Goal: Task Accomplishment & Management: Use online tool/utility

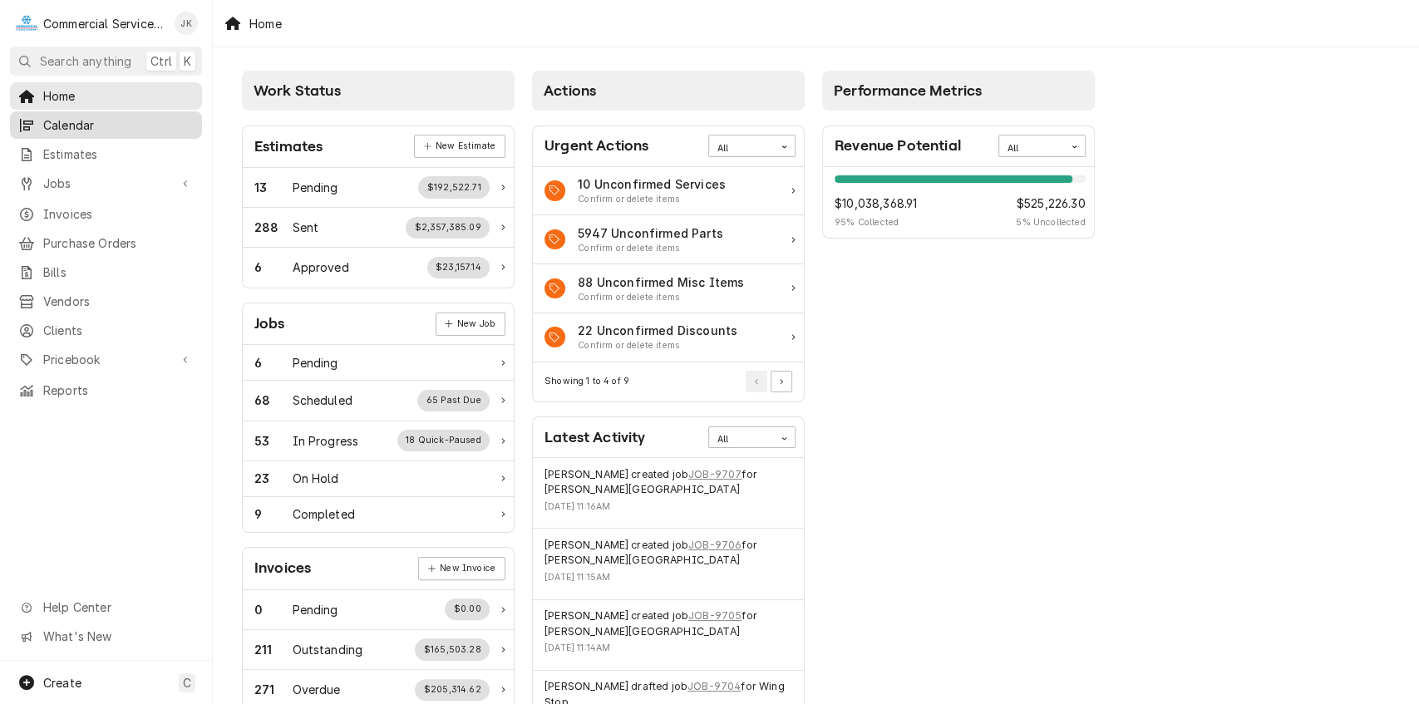
click at [104, 121] on span "Calendar" at bounding box center [118, 124] width 150 height 17
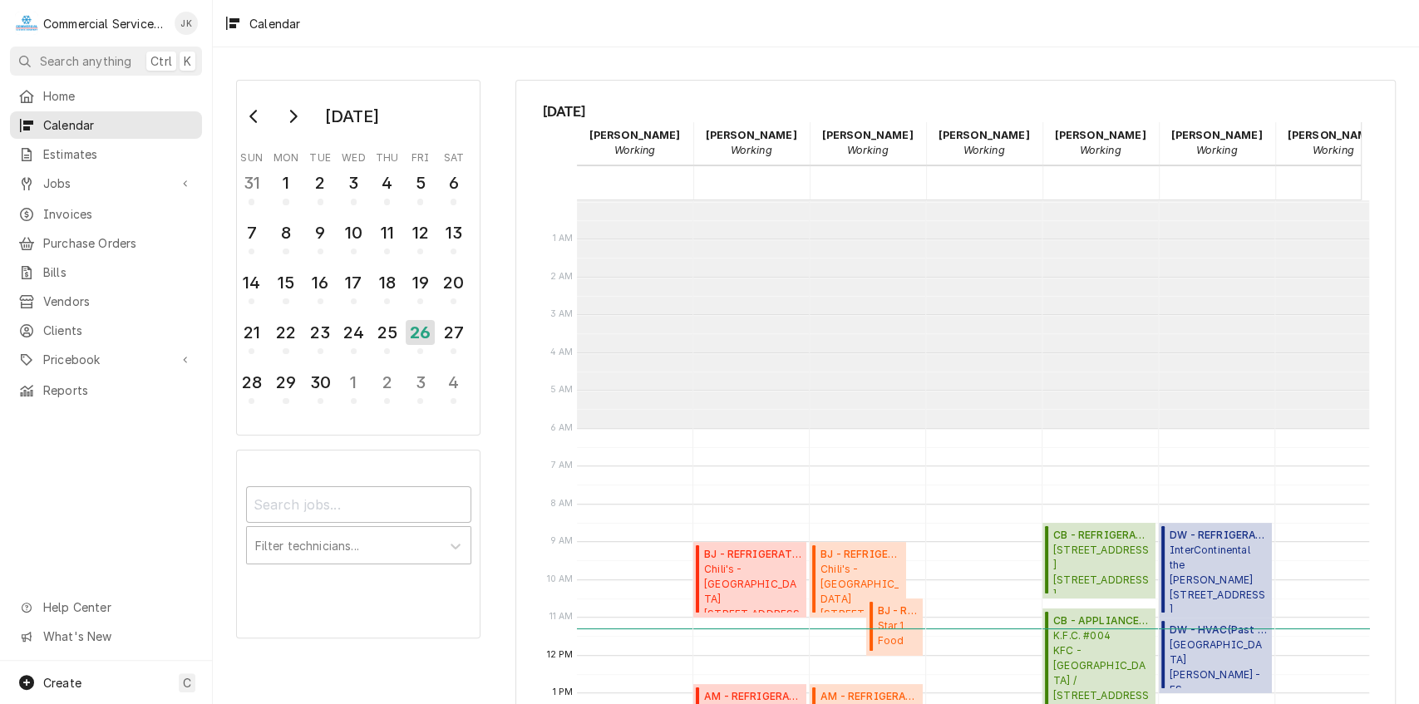
scroll to position [227, 0]
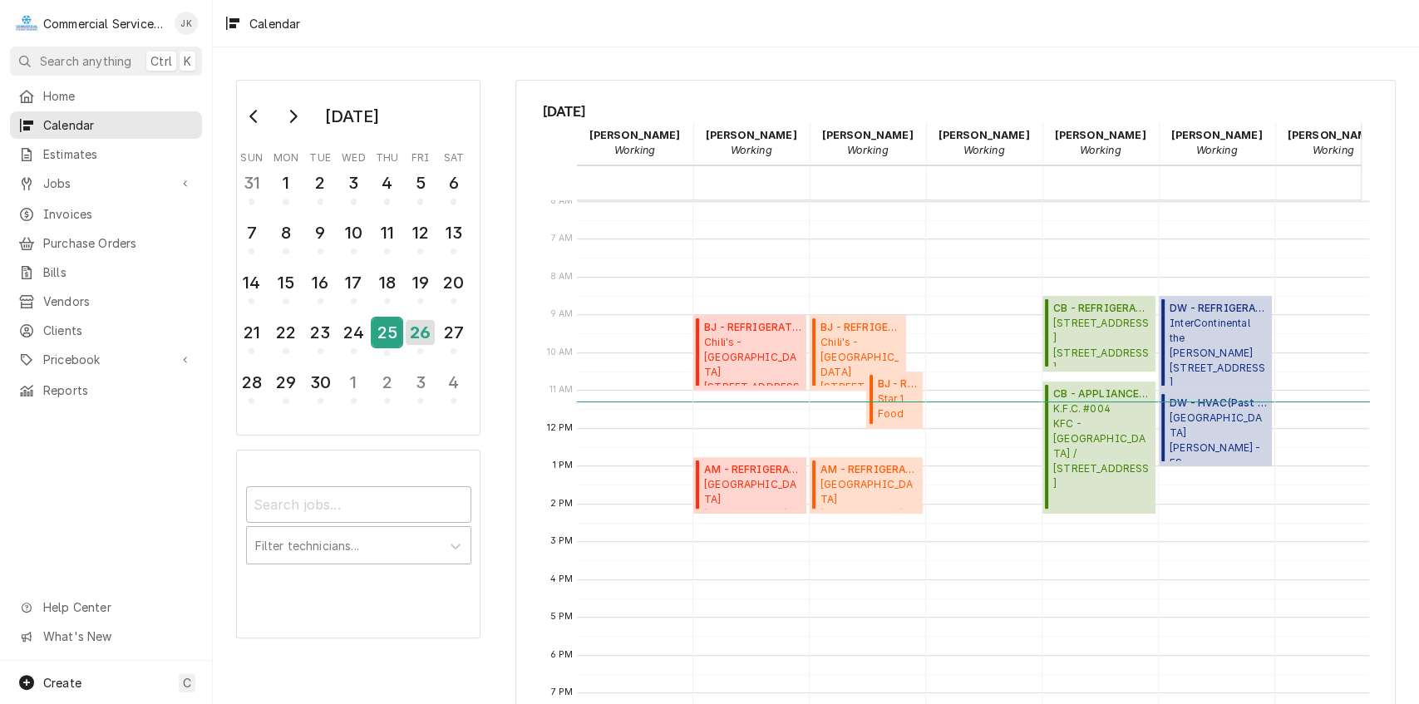
click at [380, 329] on div "25" at bounding box center [386, 332] width 29 height 28
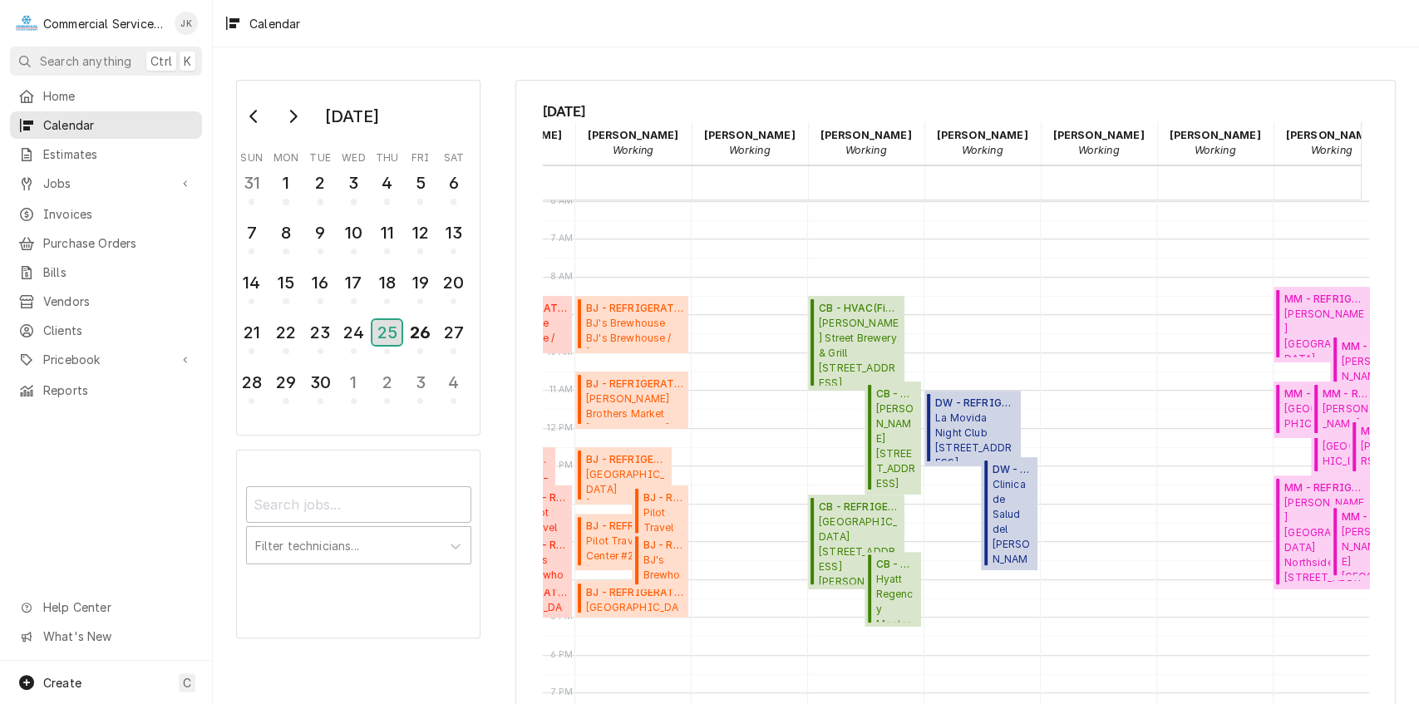
scroll to position [0, 234]
click at [352, 332] on div "24" at bounding box center [353, 332] width 29 height 28
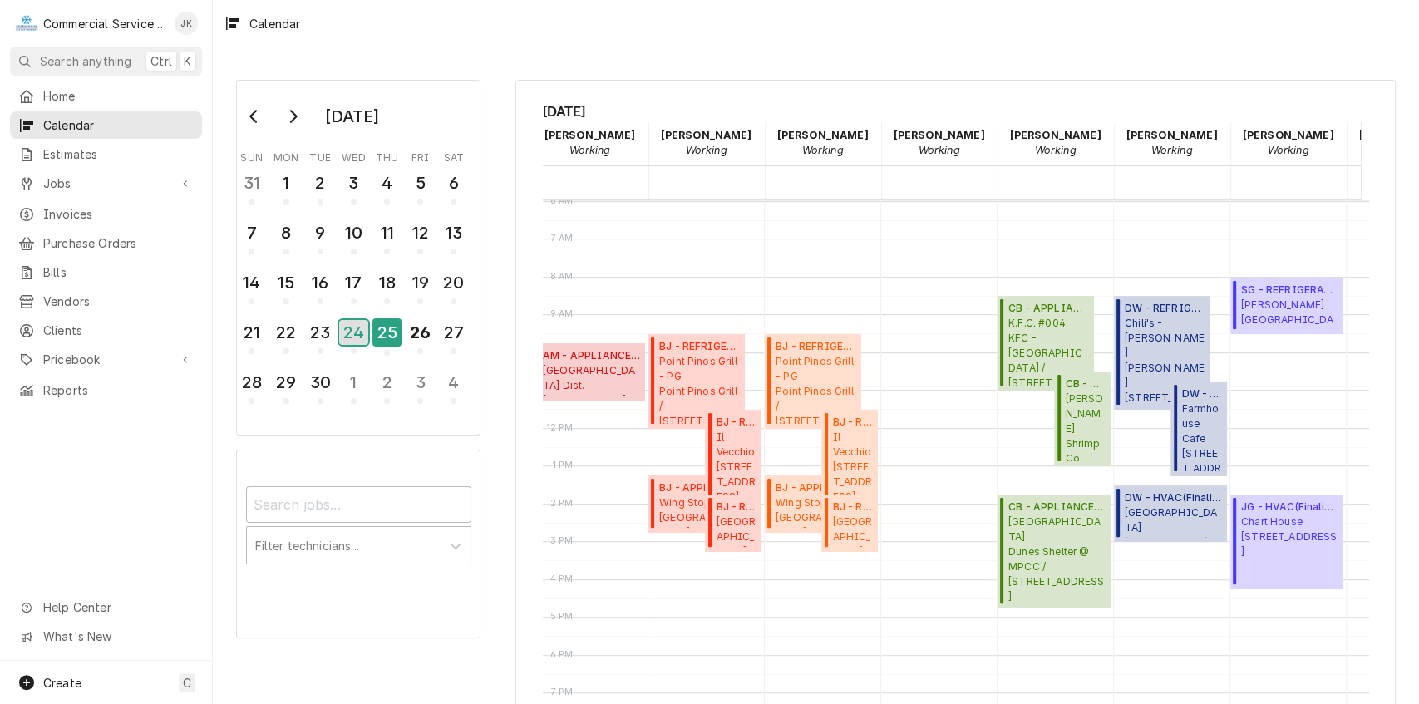
scroll to position [0, 83]
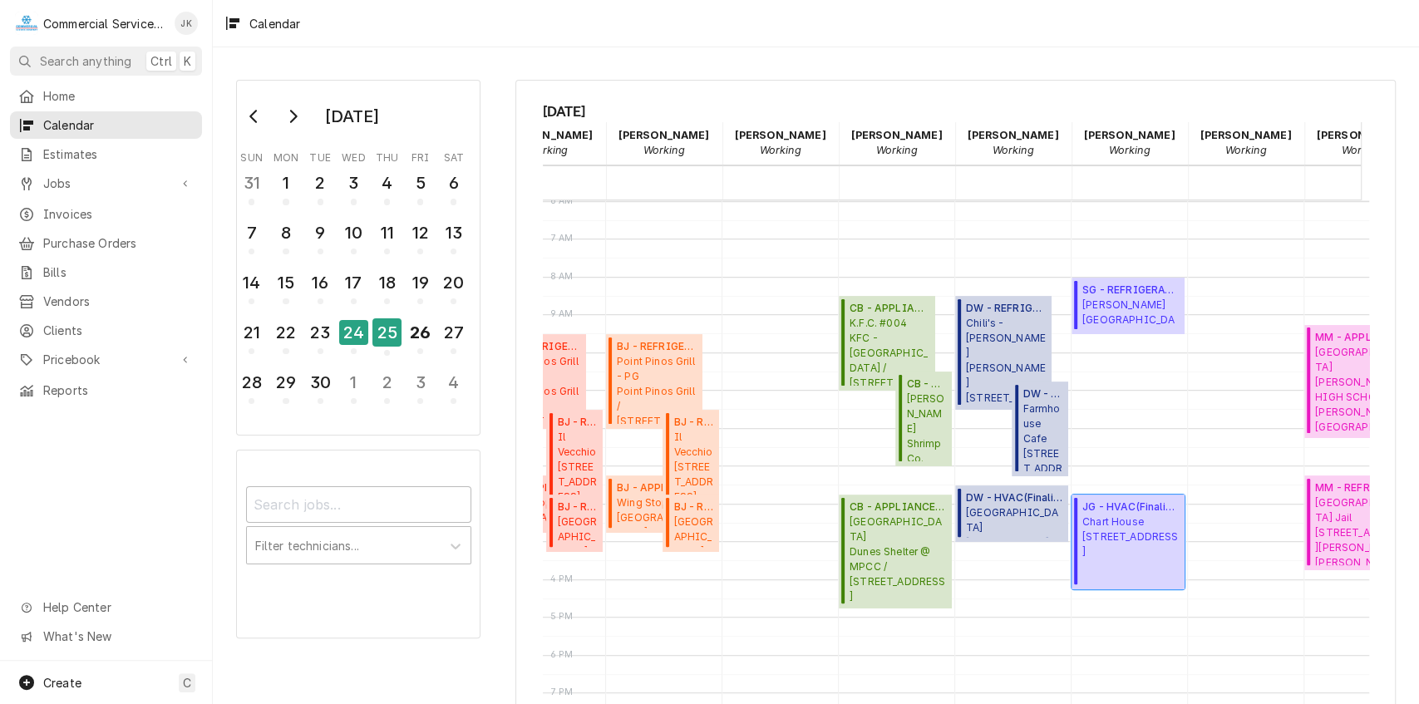
click at [1110, 549] on span "Chart House 444 Cannery Row, Monterey, CA 93940" at bounding box center [1130, 537] width 97 height 45
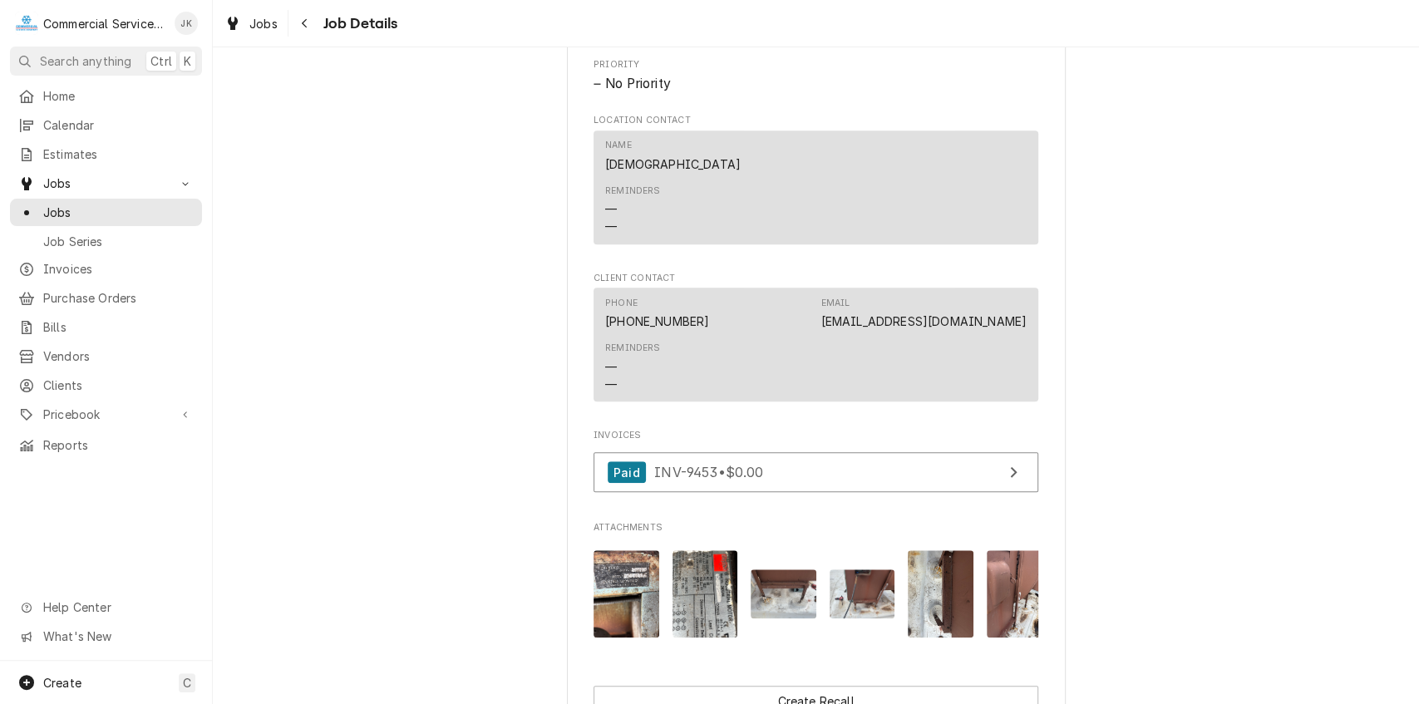
scroll to position [858, 0]
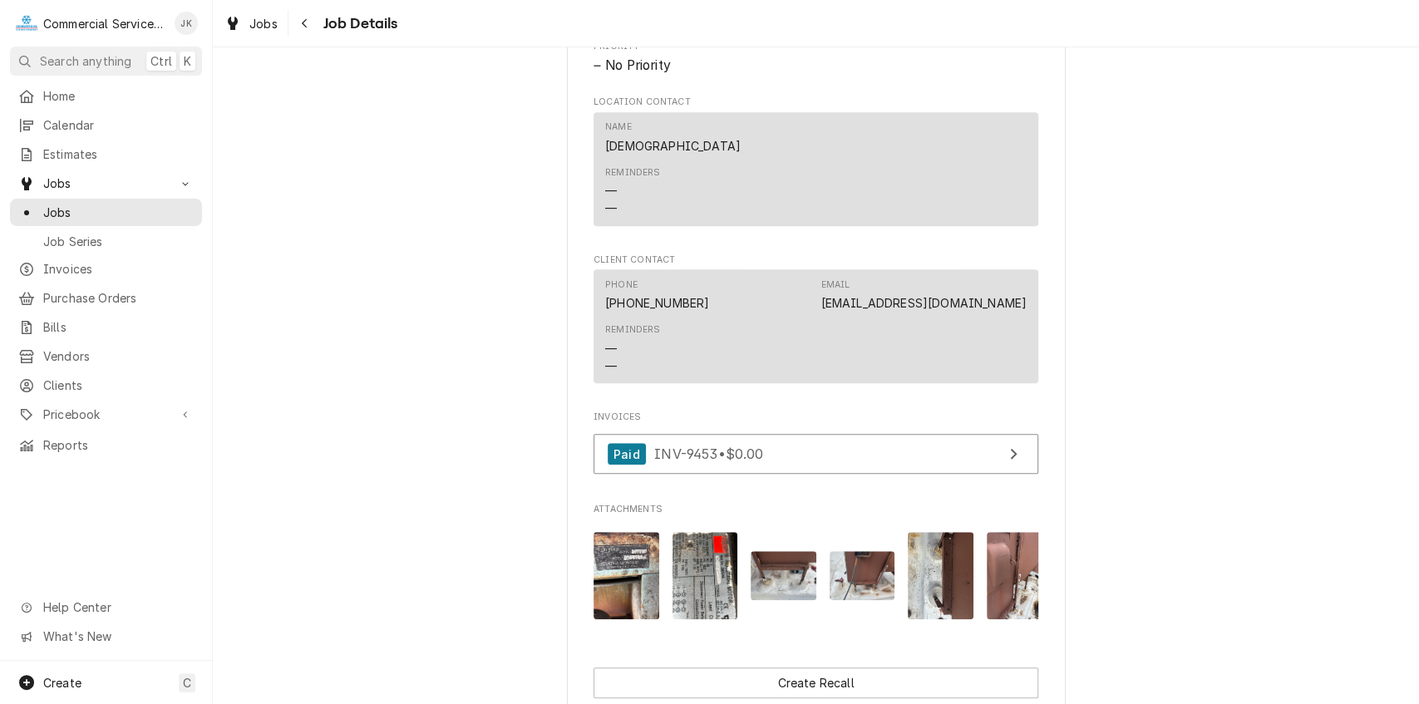
click at [633, 581] on img "Attachments" at bounding box center [627, 575] width 66 height 87
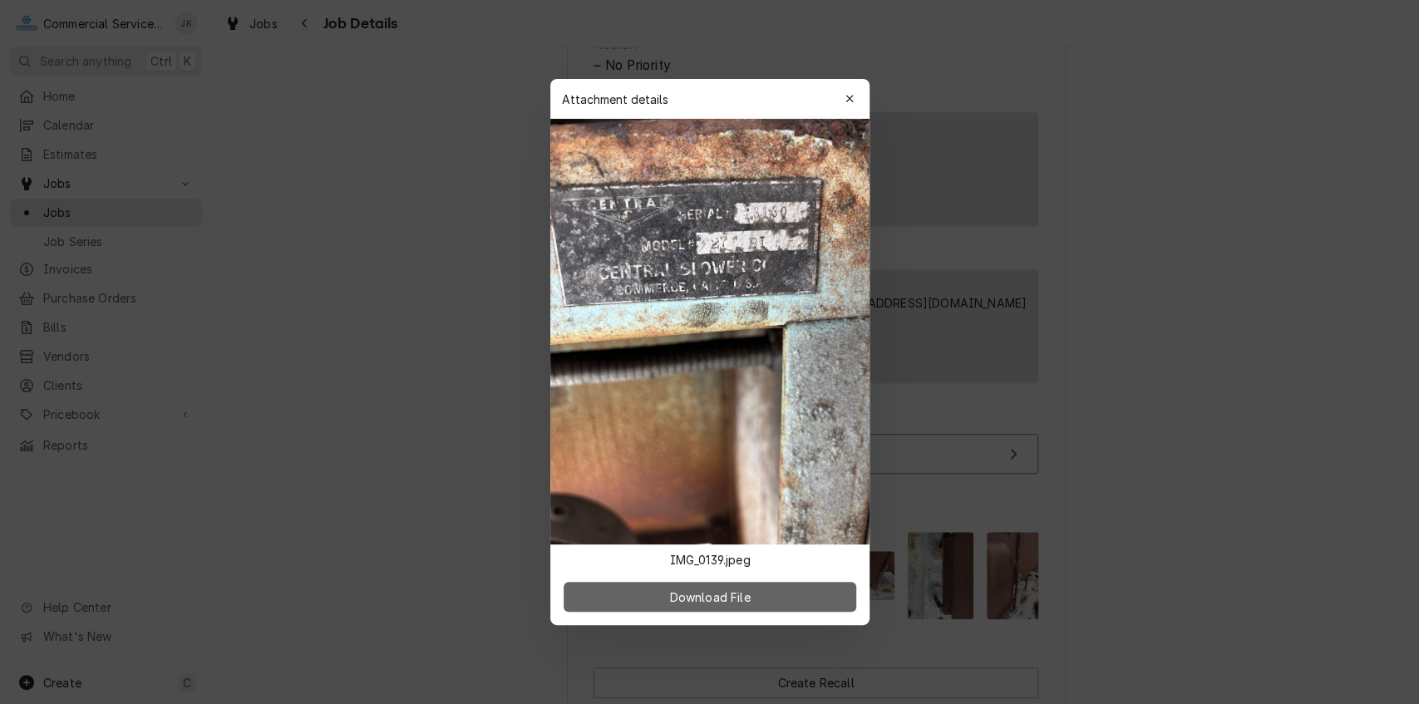
click at [758, 588] on button "Download File" at bounding box center [710, 597] width 293 height 30
click at [841, 100] on div "button" at bounding box center [849, 99] width 17 height 17
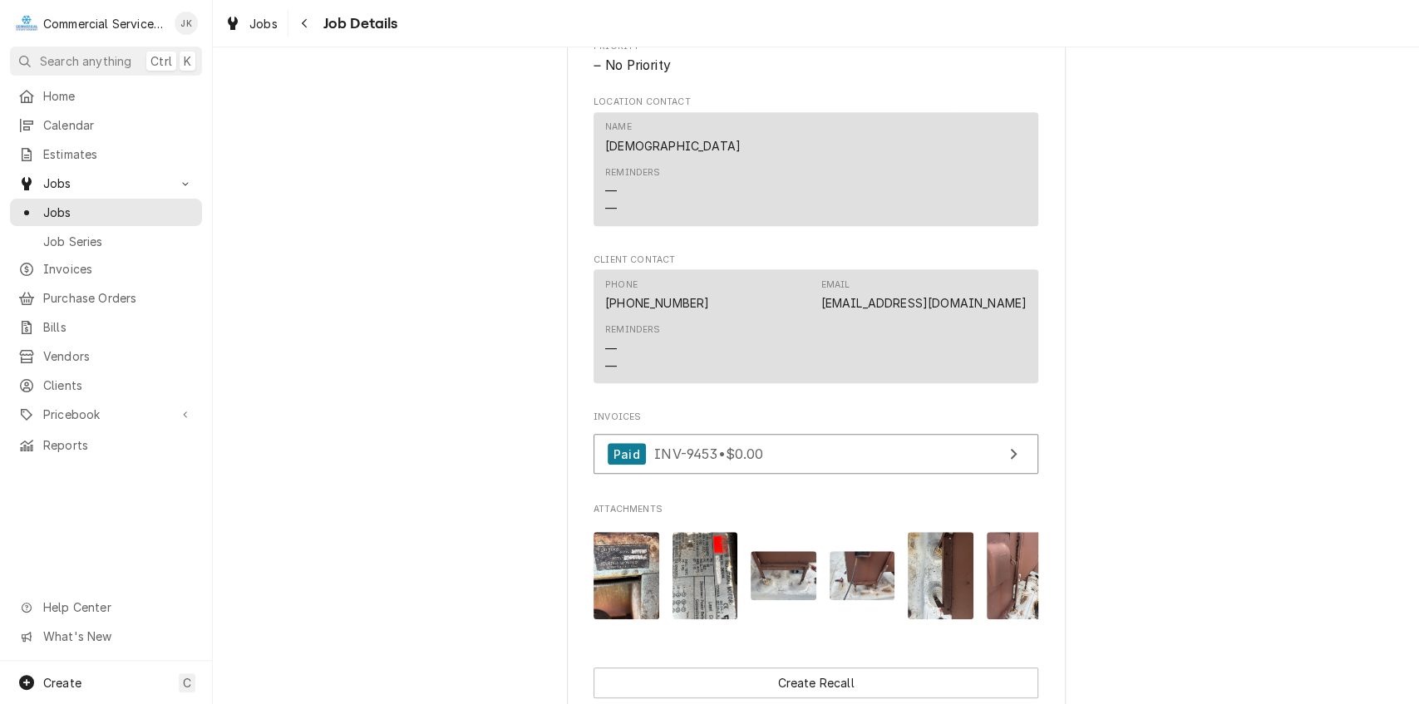
click at [705, 603] on img "Attachments" at bounding box center [705, 575] width 66 height 87
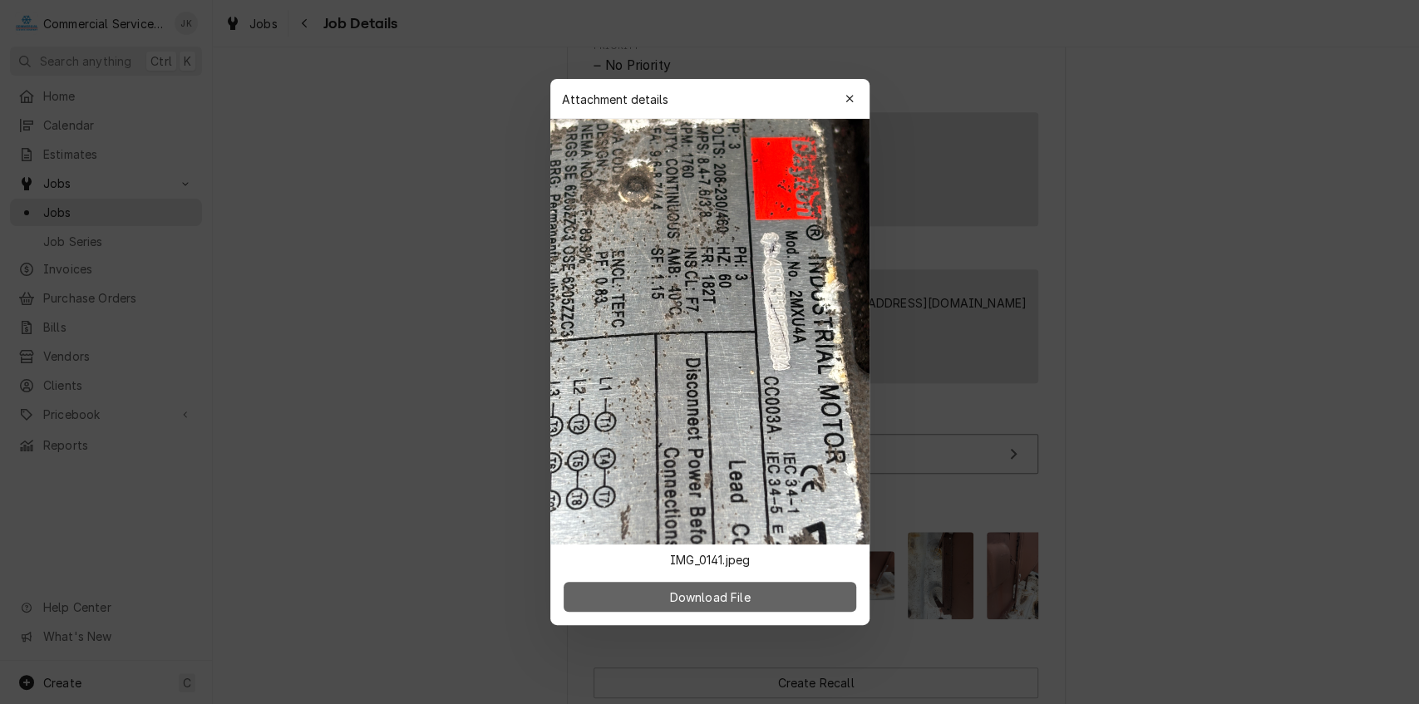
click at [740, 592] on span "Download File" at bounding box center [709, 597] width 87 height 17
click at [847, 100] on icon "button" at bounding box center [848, 98] width 7 height 7
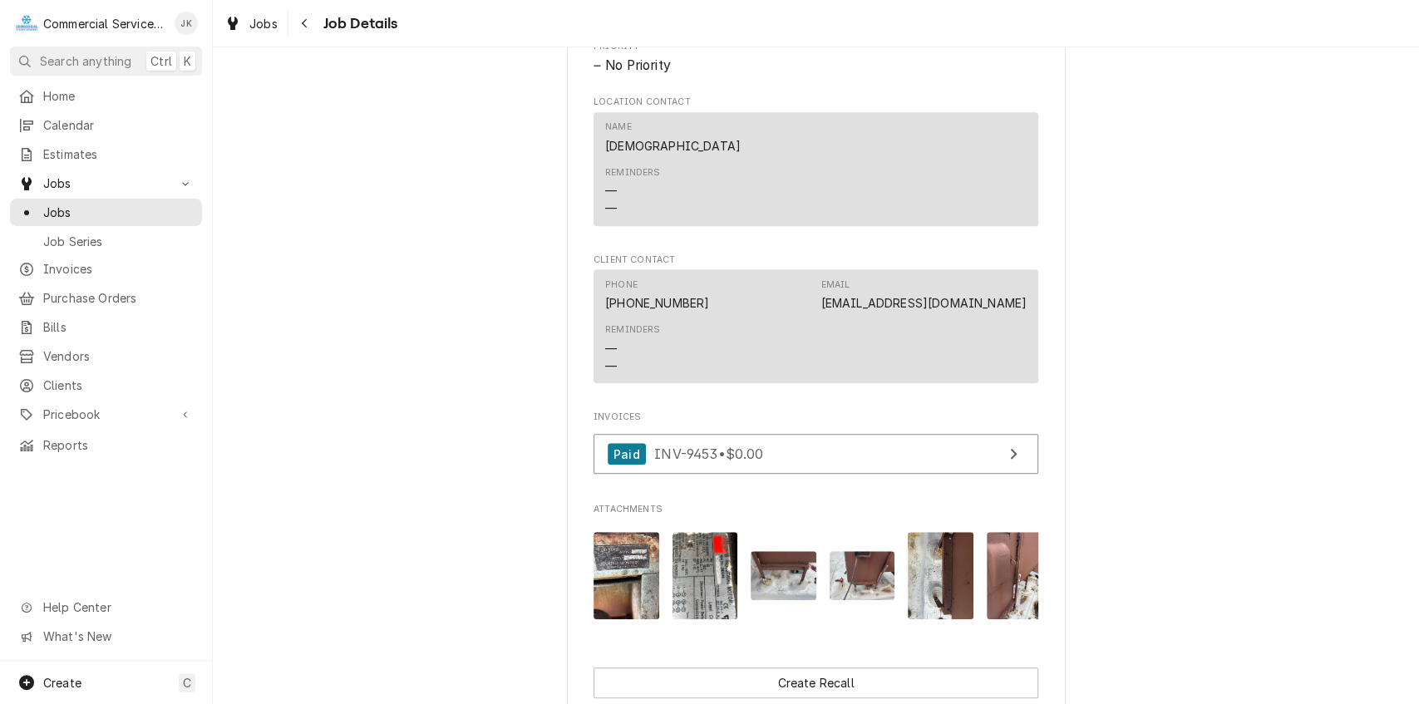
click at [793, 579] on img "Attachments" at bounding box center [784, 575] width 66 height 49
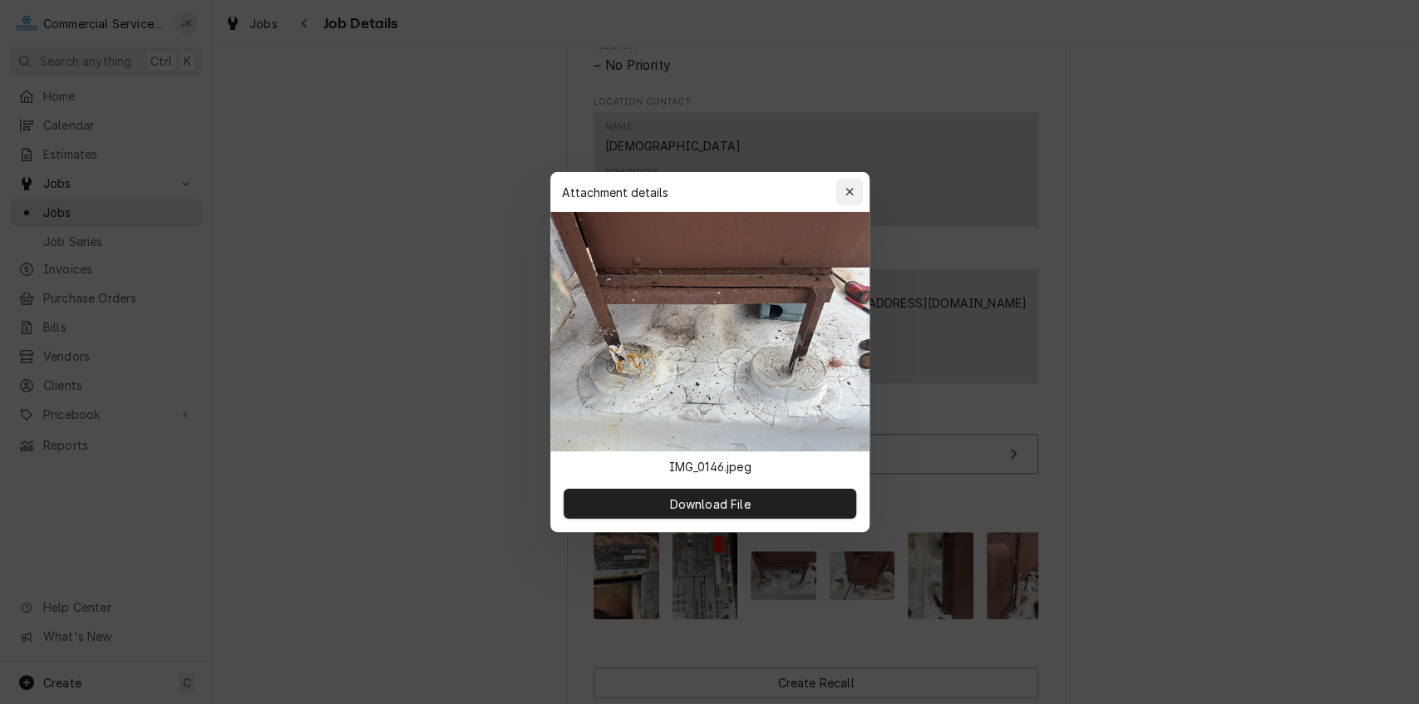
click at [847, 187] on icon "button" at bounding box center [849, 192] width 9 height 12
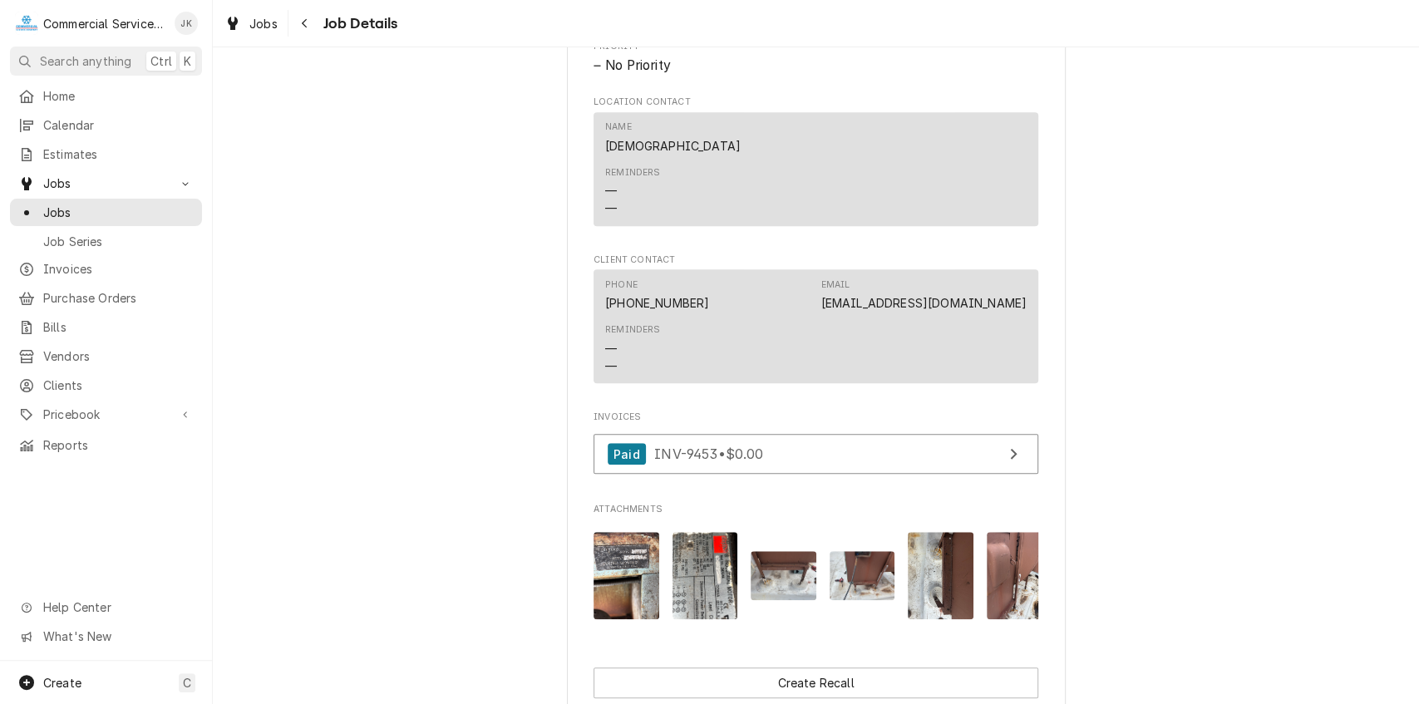
click at [857, 595] on img "Attachments" at bounding box center [863, 575] width 66 height 49
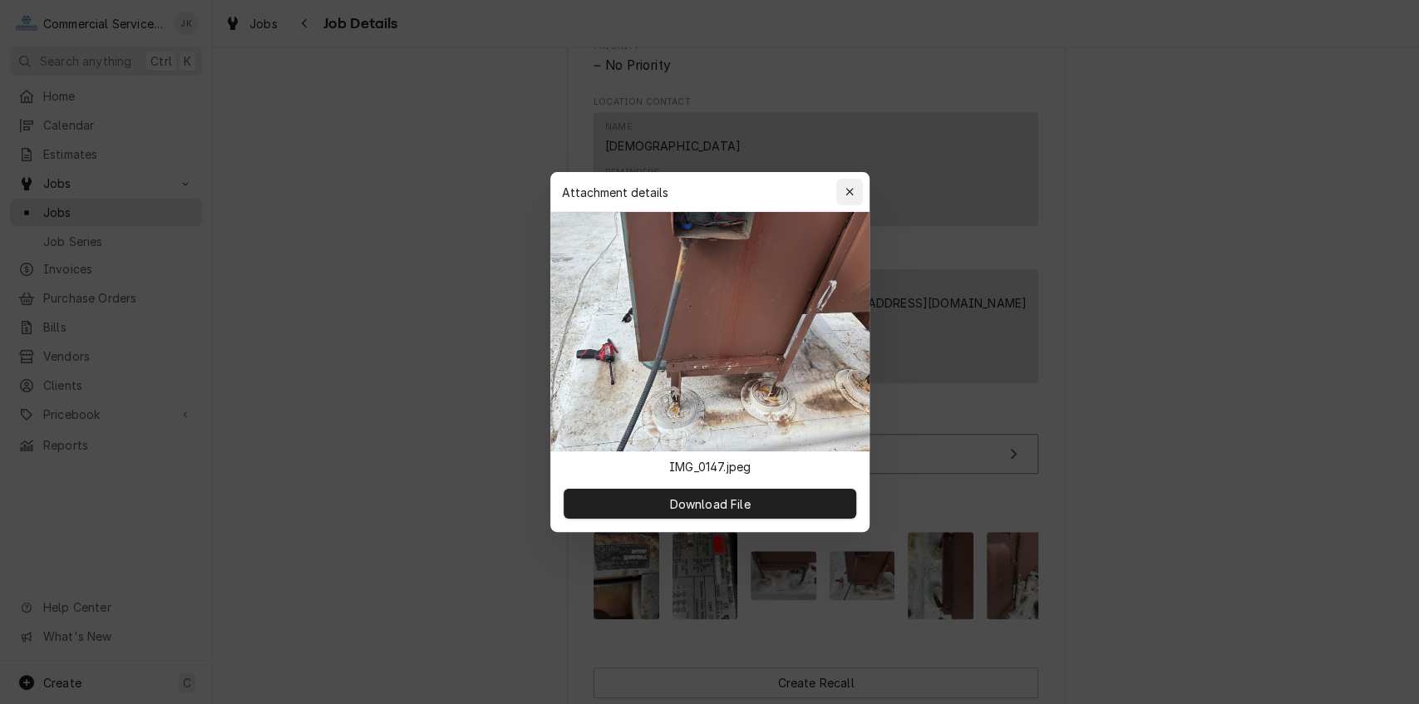
click at [849, 191] on icon "button" at bounding box center [848, 191] width 7 height 7
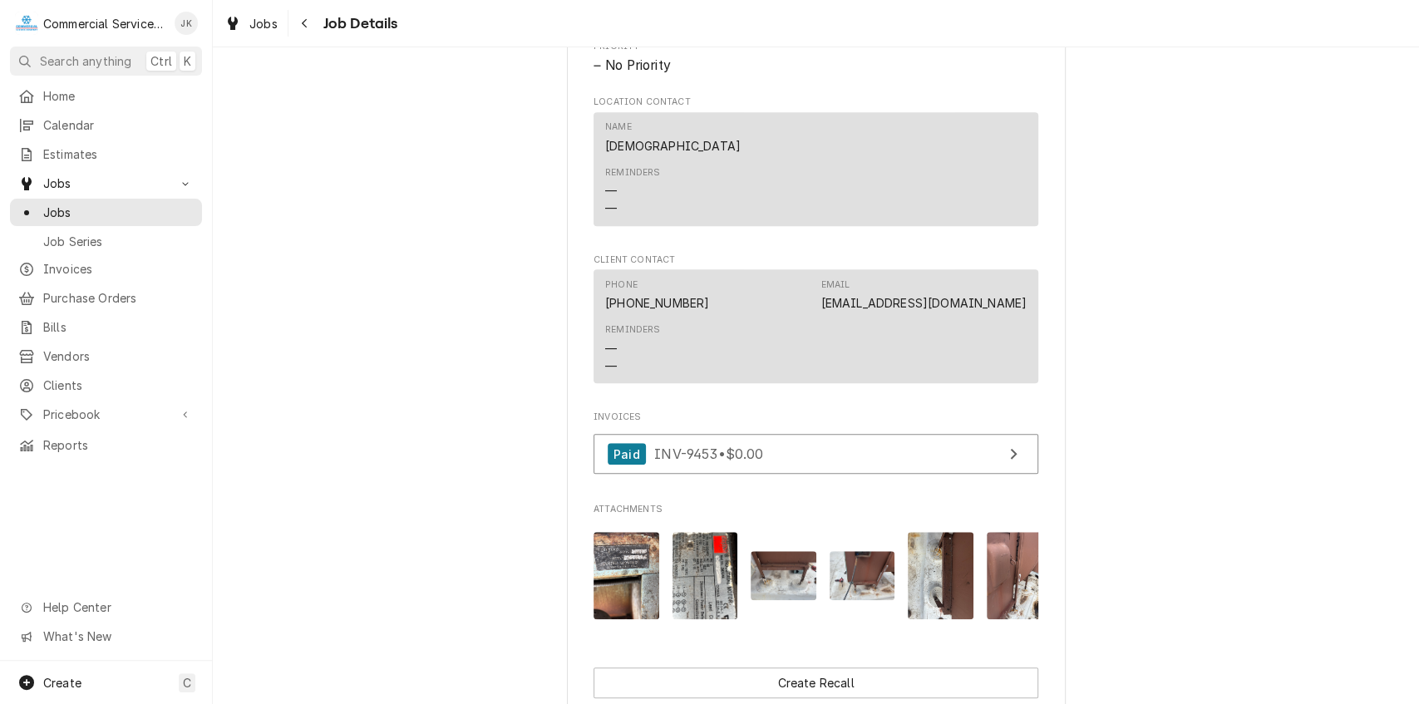
click at [941, 598] on img "Attachments" at bounding box center [941, 575] width 66 height 87
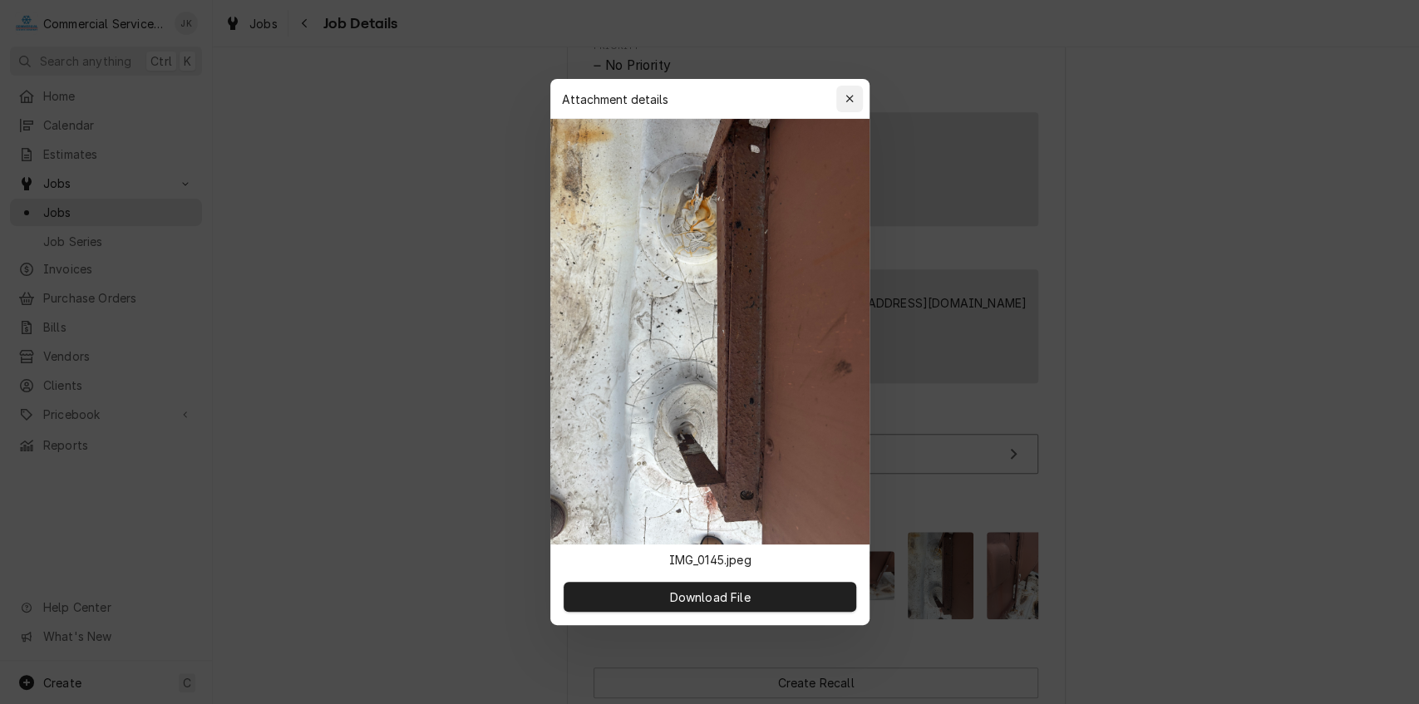
click at [847, 109] on button "button" at bounding box center [849, 99] width 27 height 27
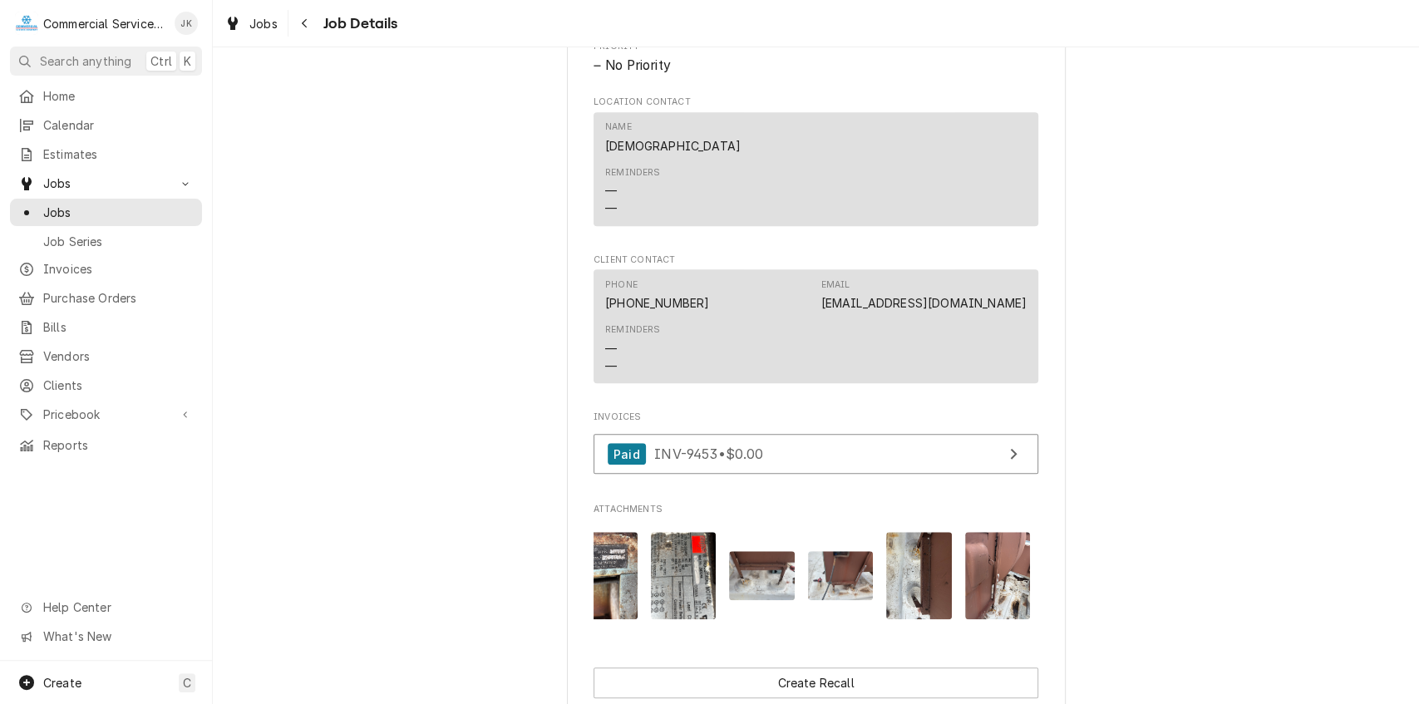
scroll to position [0, 104]
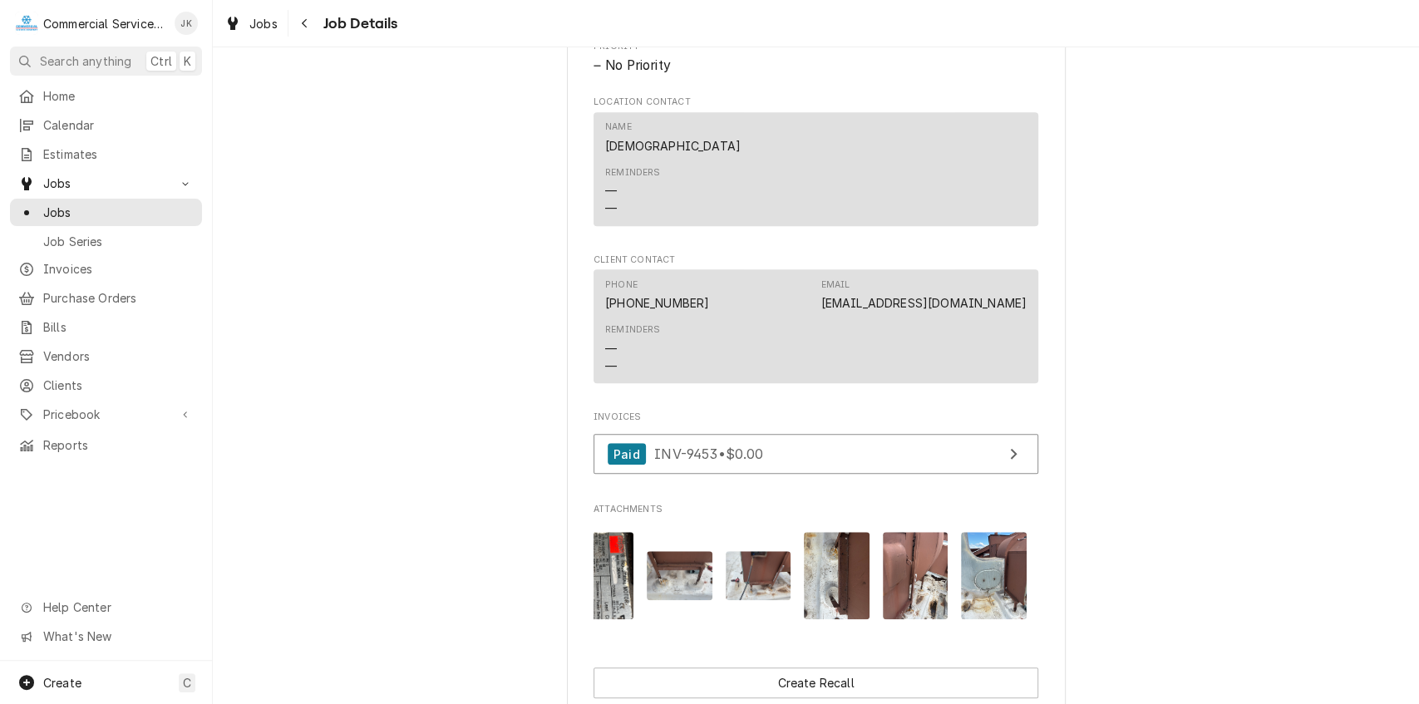
click at [898, 593] on img "Attachments" at bounding box center [916, 575] width 66 height 87
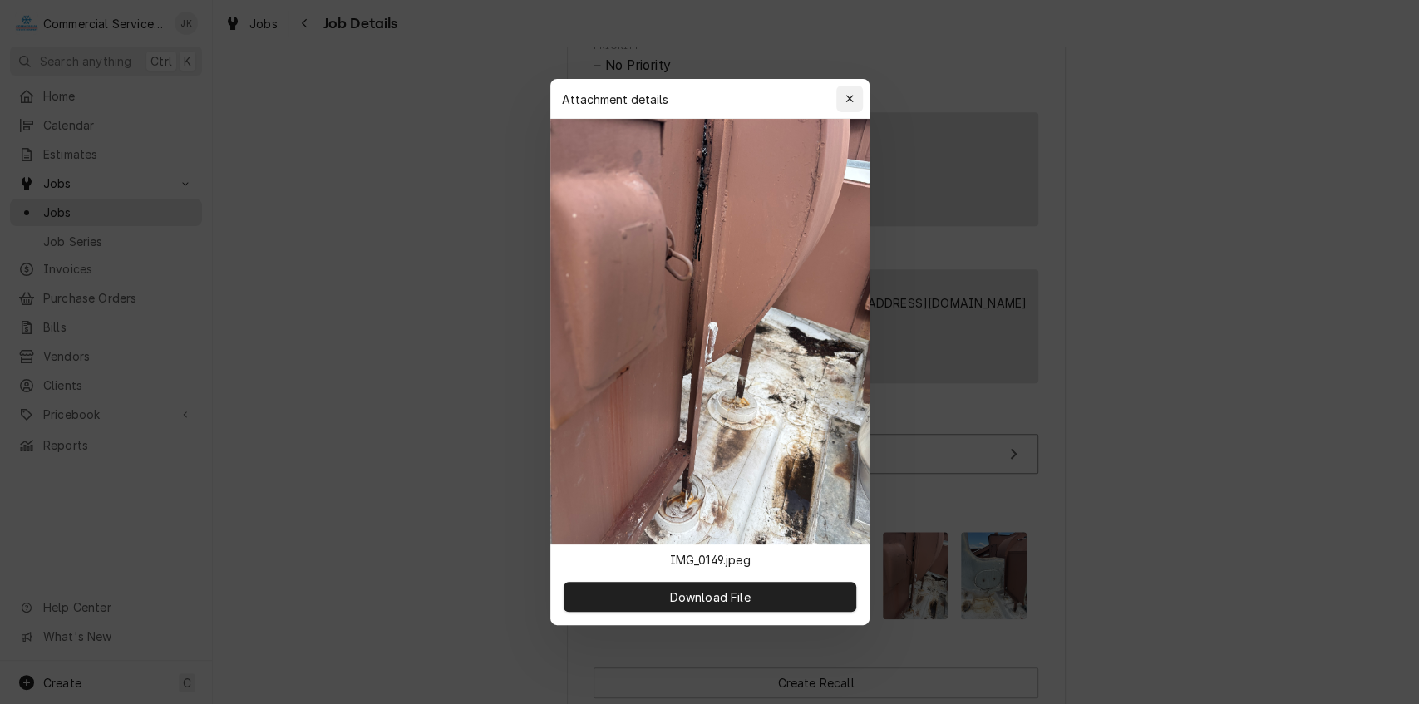
click at [851, 96] on icon "button" at bounding box center [849, 99] width 9 height 12
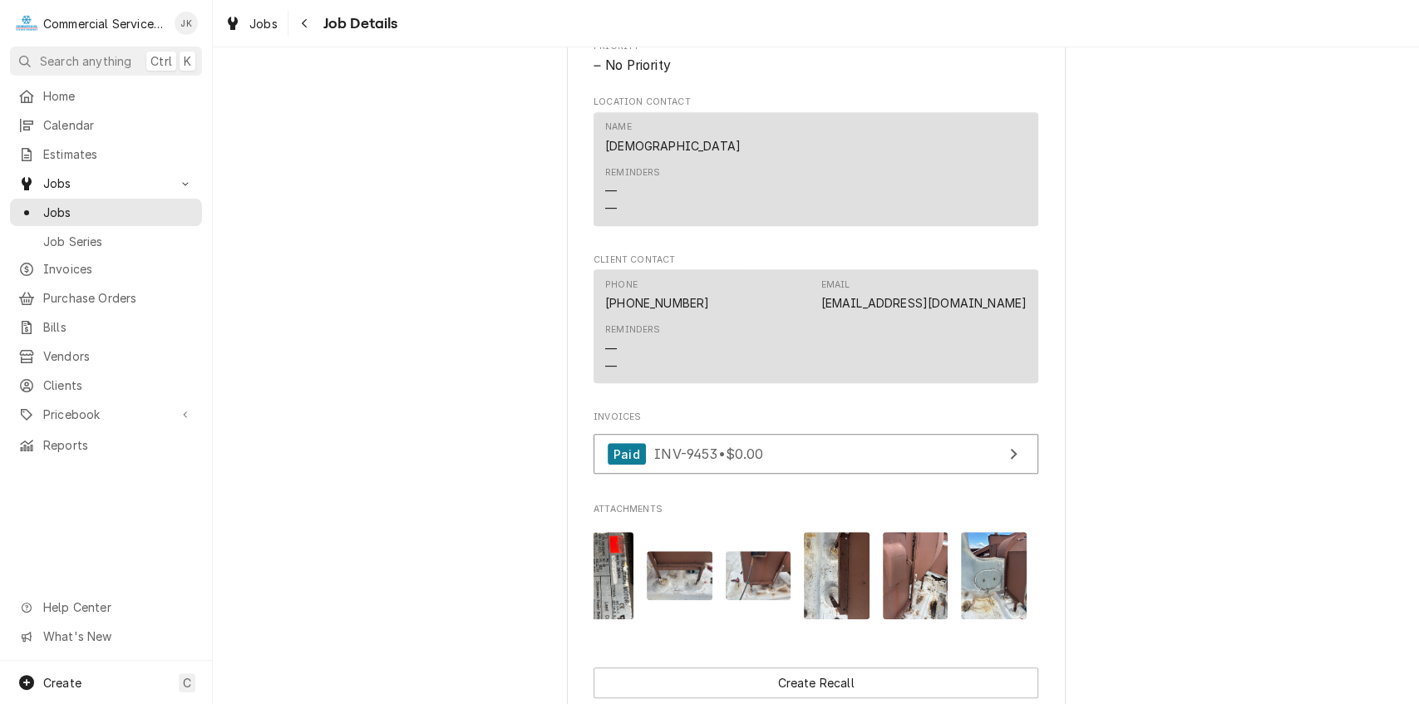
click at [1001, 597] on img "Attachments" at bounding box center [994, 575] width 66 height 87
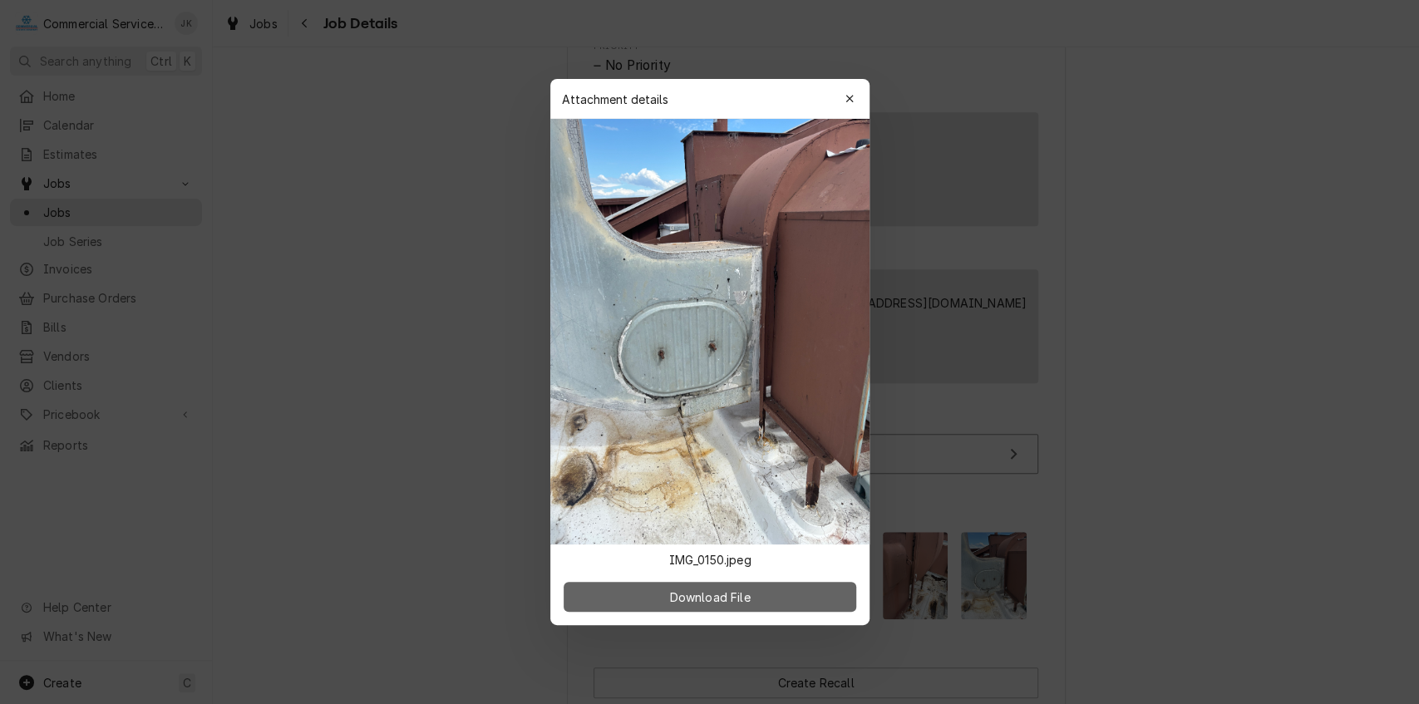
click at [765, 603] on button "Download File" at bounding box center [710, 597] width 293 height 30
click at [844, 103] on div "button" at bounding box center [849, 99] width 17 height 17
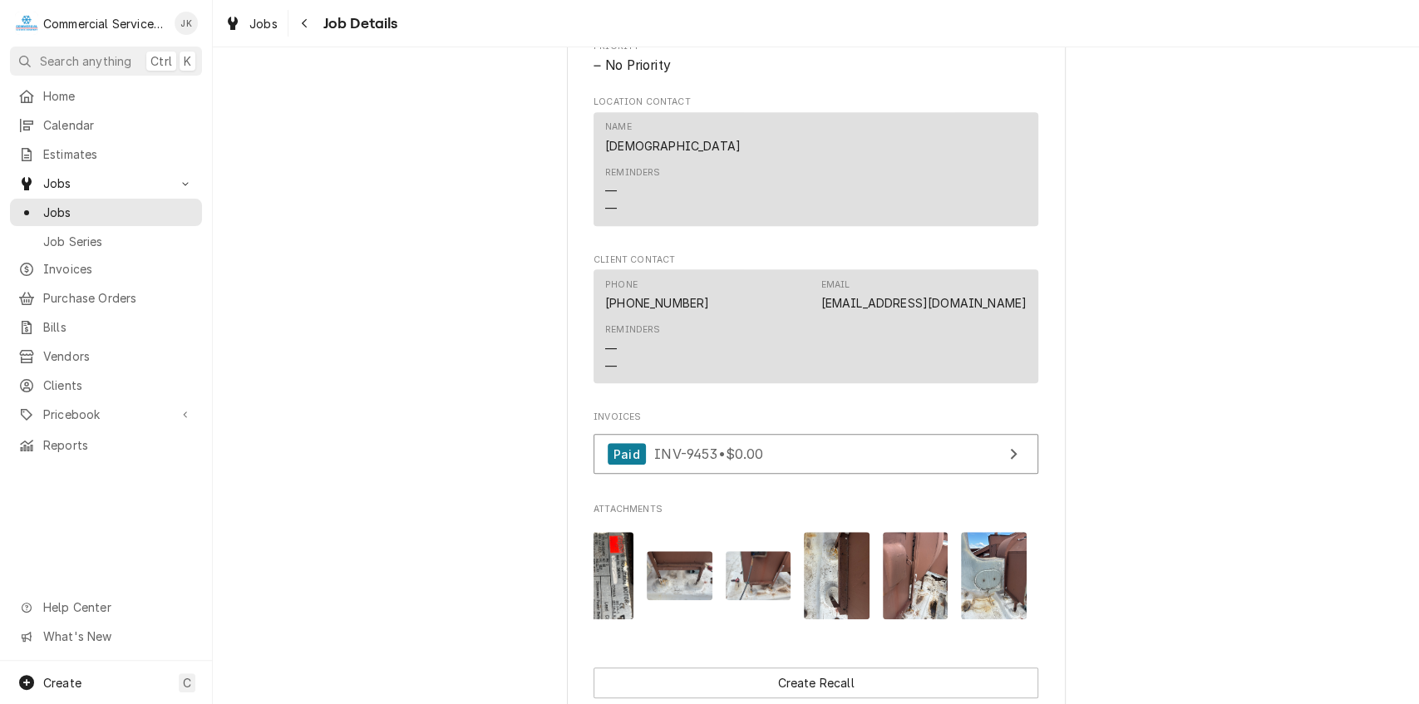
click at [906, 600] on img "Attachments" at bounding box center [916, 575] width 66 height 87
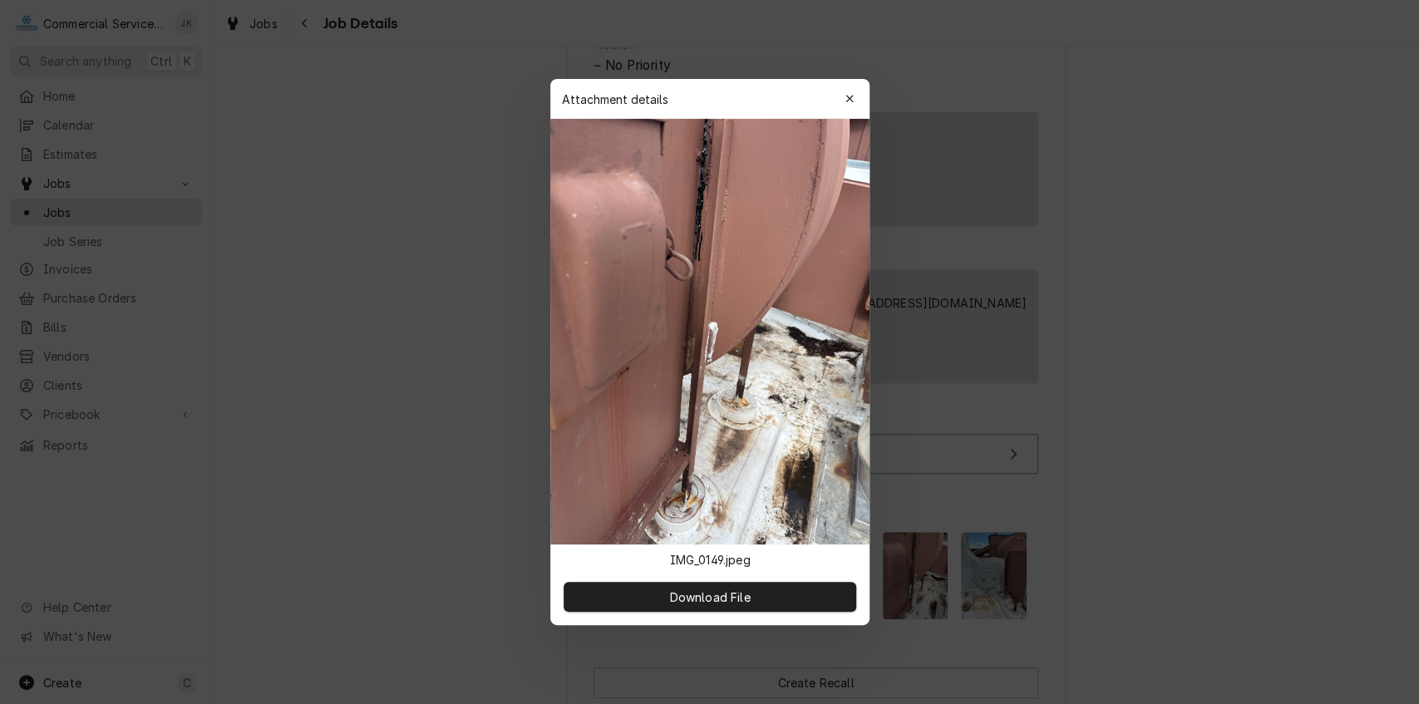
click at [853, 96] on div "button" at bounding box center [849, 99] width 17 height 17
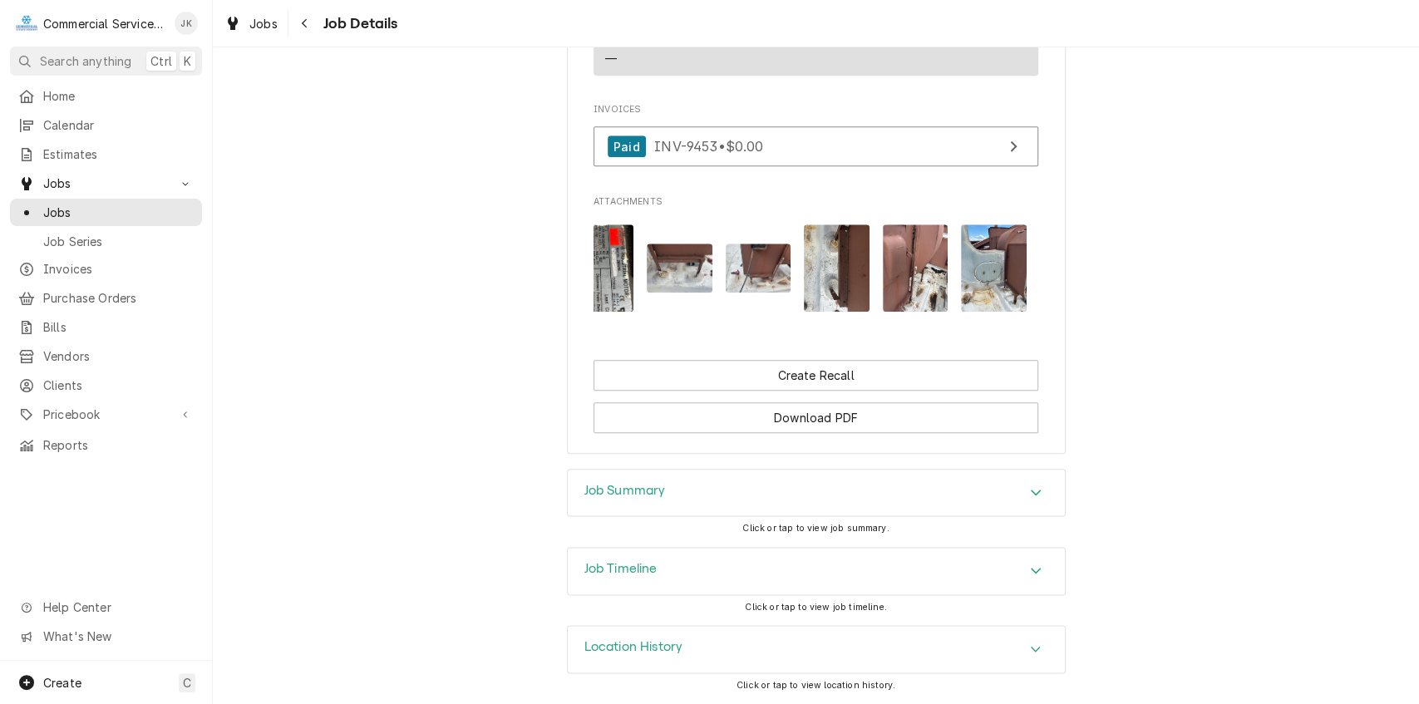
scroll to position [1192, 0]
click at [673, 497] on div "Job Summary" at bounding box center [816, 493] width 497 height 47
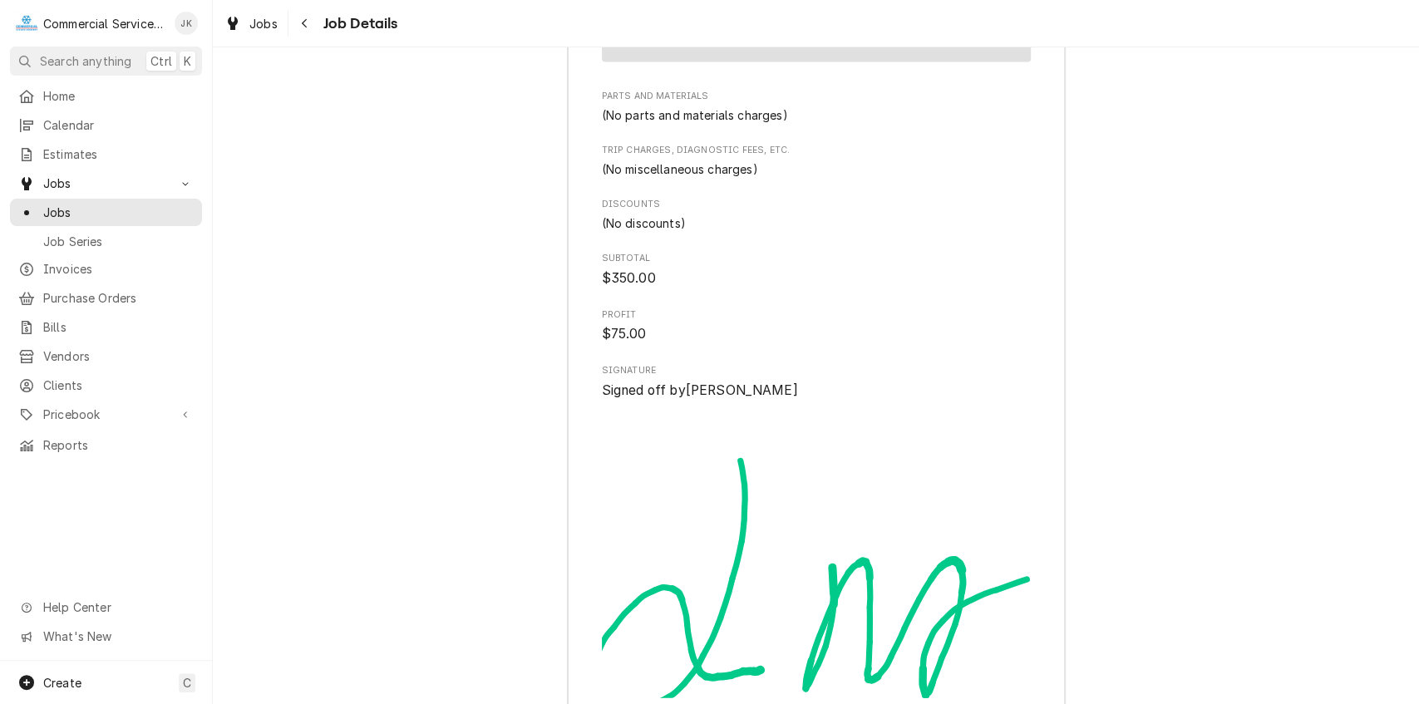
scroll to position [1991, 0]
